Goal: Information Seeking & Learning: Find specific fact

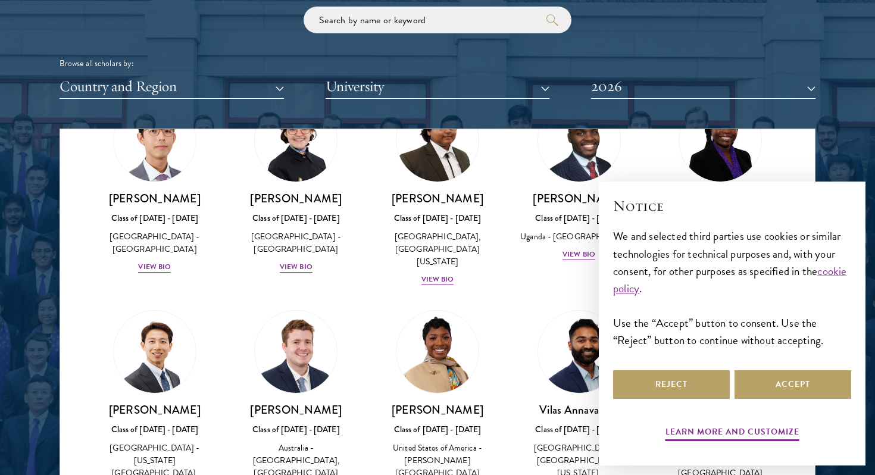
scroll to position [273, 0]
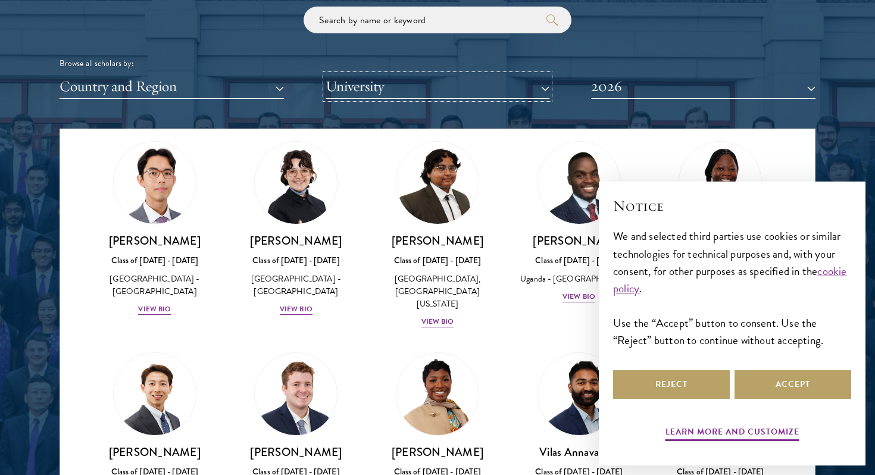
click at [382, 94] on button "University" at bounding box center [438, 86] width 224 height 24
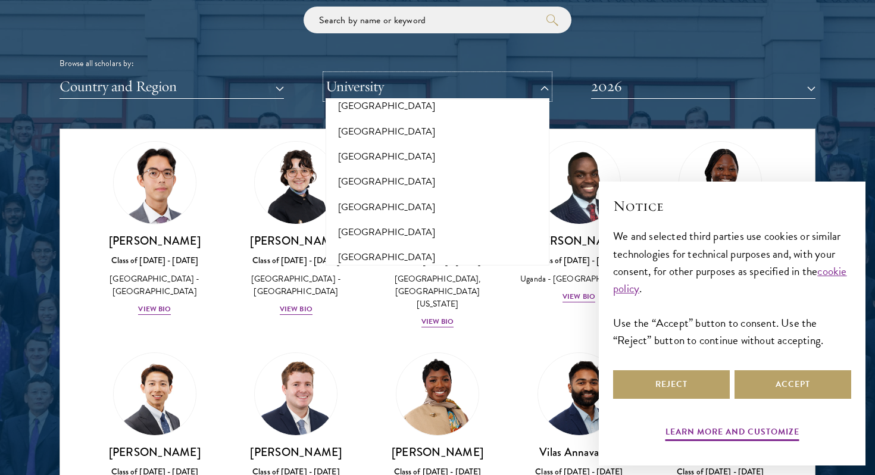
scroll to position [8910, 0]
click at [433, 22] on input "search" at bounding box center [438, 20] width 268 height 27
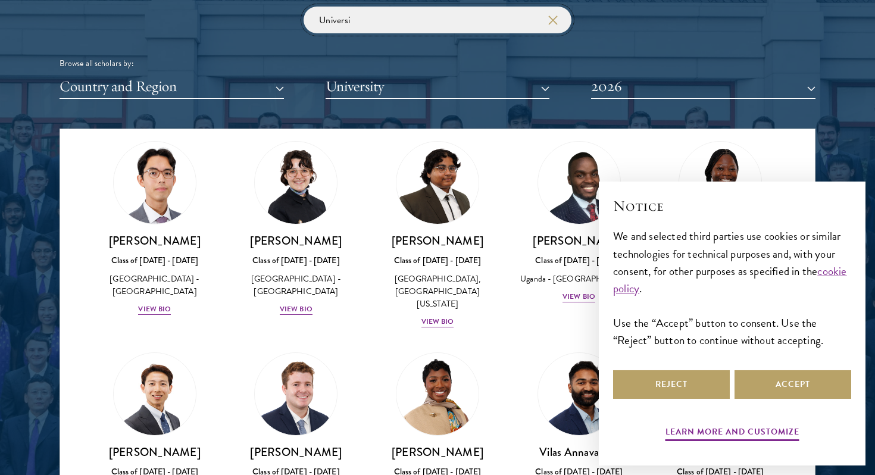
scroll to position [49, 0]
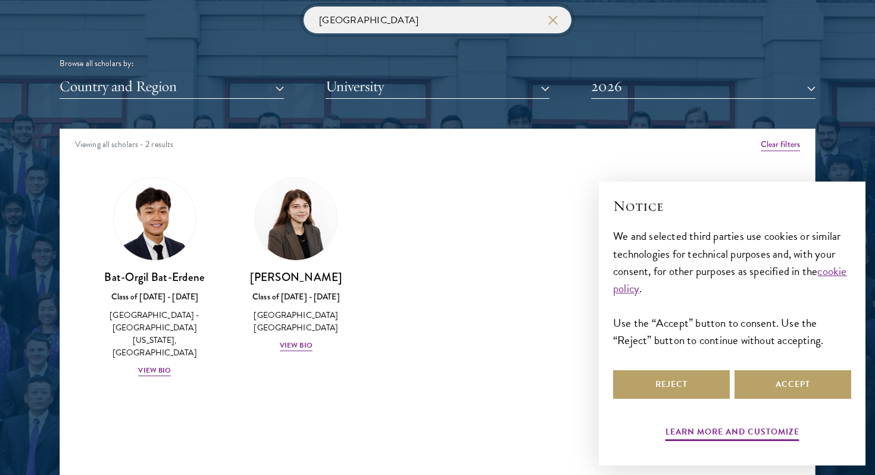
type input "[GEOGRAPHIC_DATA]"
